Goal: Information Seeking & Learning: Check status

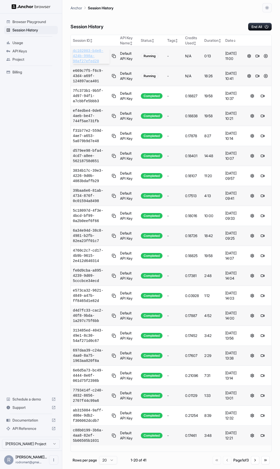
click at [85, 54] on span "4c102003-b4e8-424b-998a-98af27efed20" at bounding box center [91, 56] width 37 height 16
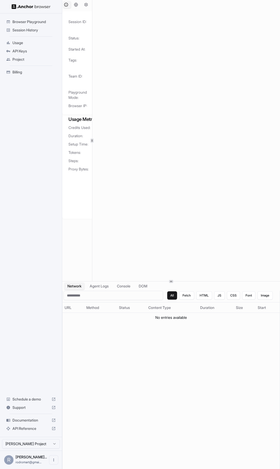
click at [93, 143] on div "Session Overview Browser Setup Session Configuration Session ID: 4c102003-b4e8-…" at bounding box center [171, 140] width 218 height 281
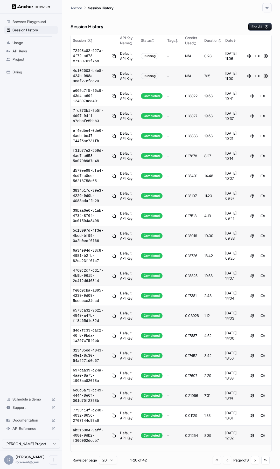
click at [266, 76] on button at bounding box center [266, 76] width 6 height 6
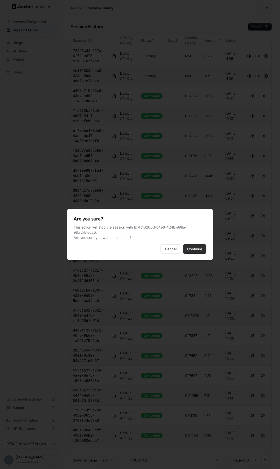
click at [193, 249] on button "Continue" at bounding box center [194, 248] width 23 height 9
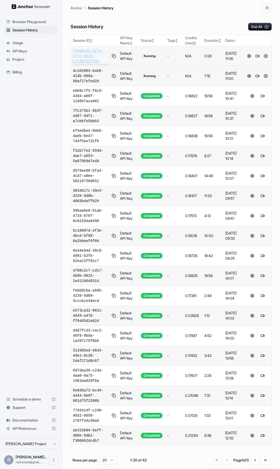
click at [86, 55] on span "72468c82-927a-4f72-a678-c7130761f768" at bounding box center [91, 56] width 37 height 16
click at [263, 24] on button "End All" at bounding box center [260, 27] width 24 height 8
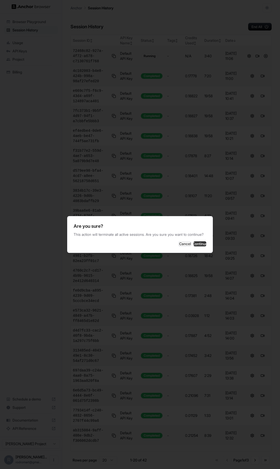
click at [197, 246] on button "Continue" at bounding box center [199, 243] width 13 height 5
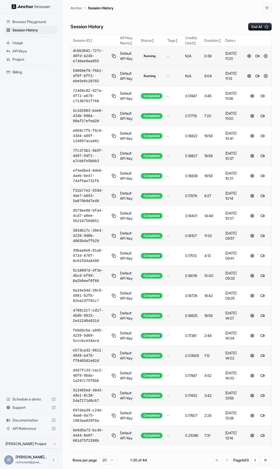
click at [265, 75] on button at bounding box center [266, 76] width 6 height 6
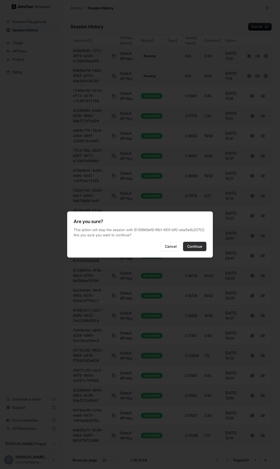
click at [190, 246] on button "Continue" at bounding box center [194, 246] width 23 height 9
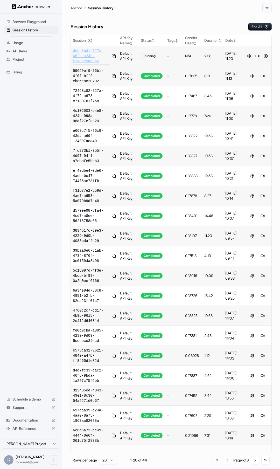
click at [88, 58] on span "dcbb3bd1-727c-46fd-a24b-e740ae9aa955" at bounding box center [91, 56] width 37 height 16
click at [88, 56] on span "dcbb3bd1-727c-46fd-a24b-e740ae9aa955" at bounding box center [91, 56] width 37 height 16
click at [266, 55] on button at bounding box center [266, 56] width 6 height 6
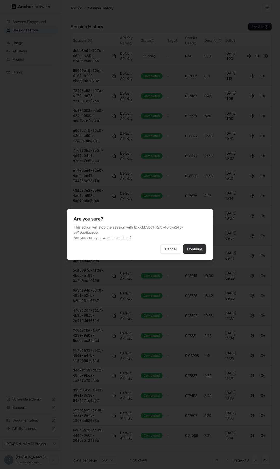
click at [192, 248] on button "Continue" at bounding box center [194, 248] width 23 height 9
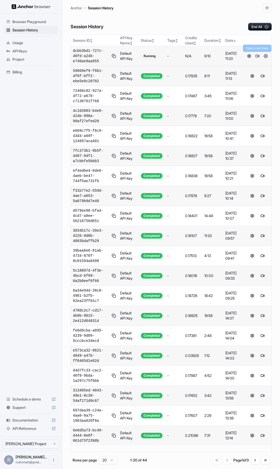
click at [257, 56] on button at bounding box center [257, 56] width 6 height 6
click at [266, 55] on button at bounding box center [266, 56] width 6 height 6
click at [82, 75] on span "dcbb3bd1-727c-46fd-a24b-e740ae9aa955" at bounding box center [91, 76] width 37 height 16
click at [90, 52] on span "5b413bb6-d8e0-4273-a06b-2f1b20971cd2" at bounding box center [91, 56] width 37 height 16
click at [265, 56] on button at bounding box center [266, 56] width 6 height 6
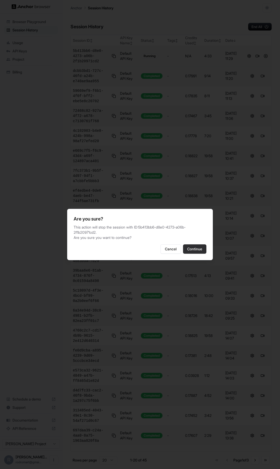
click at [193, 248] on button "Continue" at bounding box center [194, 248] width 23 height 9
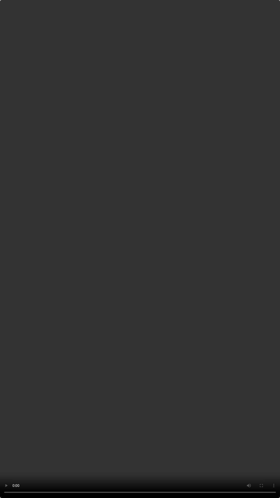
click at [128, 439] on video at bounding box center [140, 249] width 280 height 498
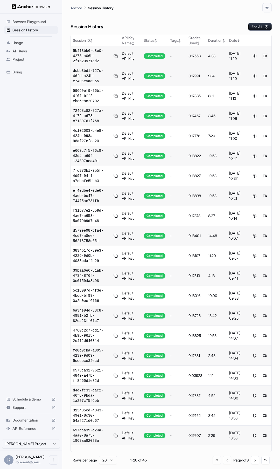
click at [264, 56] on button at bounding box center [265, 56] width 6 height 6
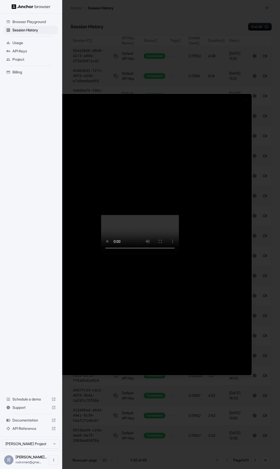
click at [111, 254] on video at bounding box center [140, 234] width 78 height 39
click at [199, 71] on div at bounding box center [140, 234] width 280 height 469
